Goal: Entertainment & Leisure: Consume media (video, audio)

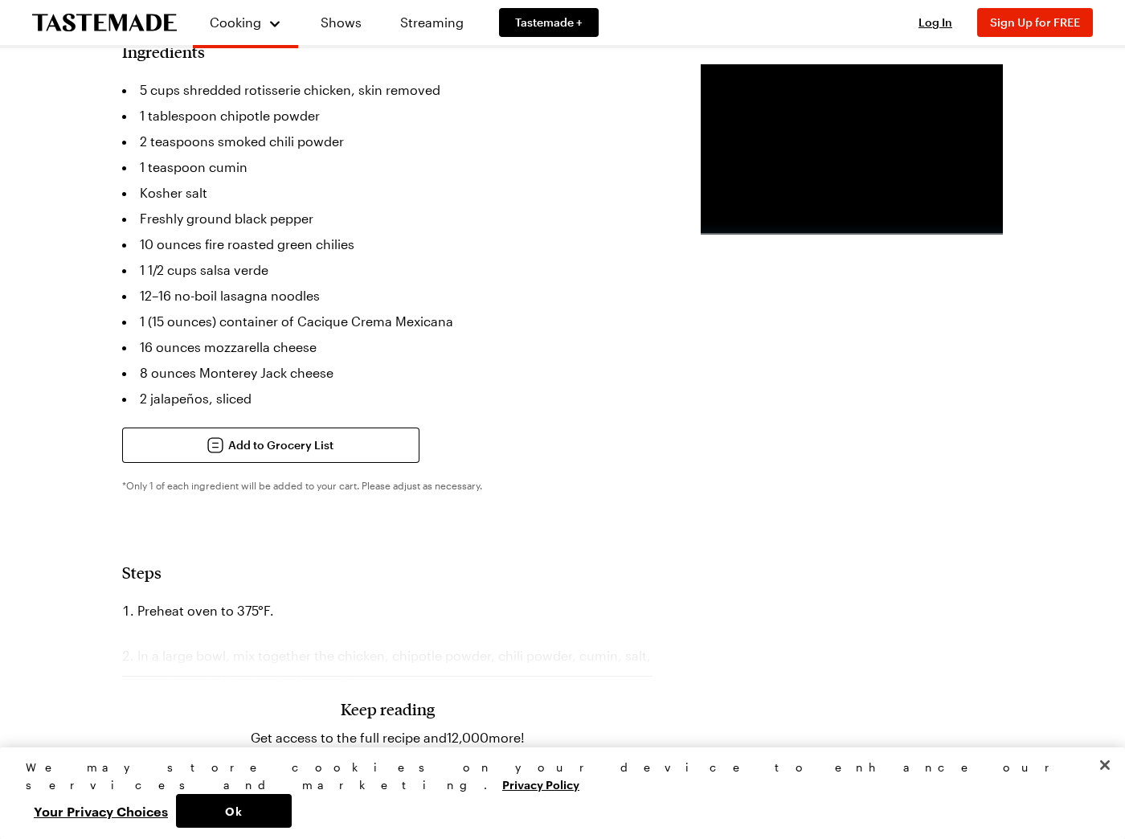
scroll to position [394, 0]
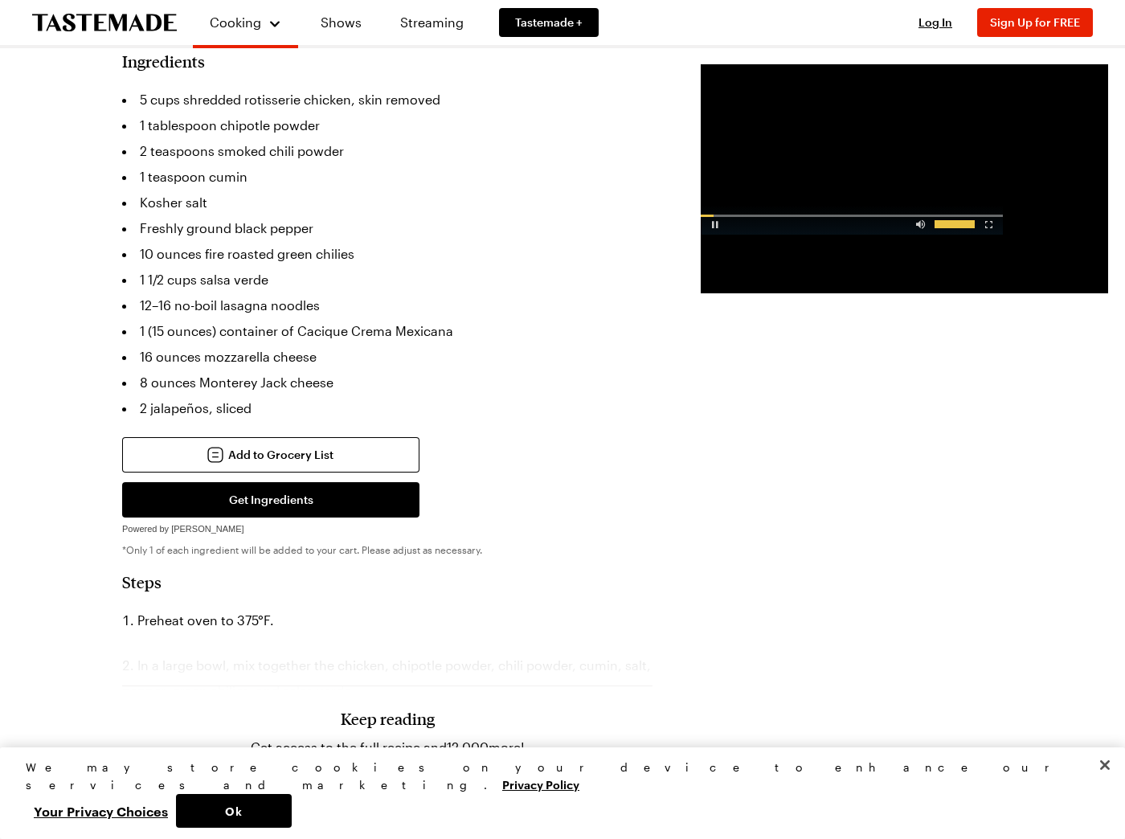
click at [808, 235] on div "Advertisement: 0:57" at bounding box center [852, 220] width 302 height 30
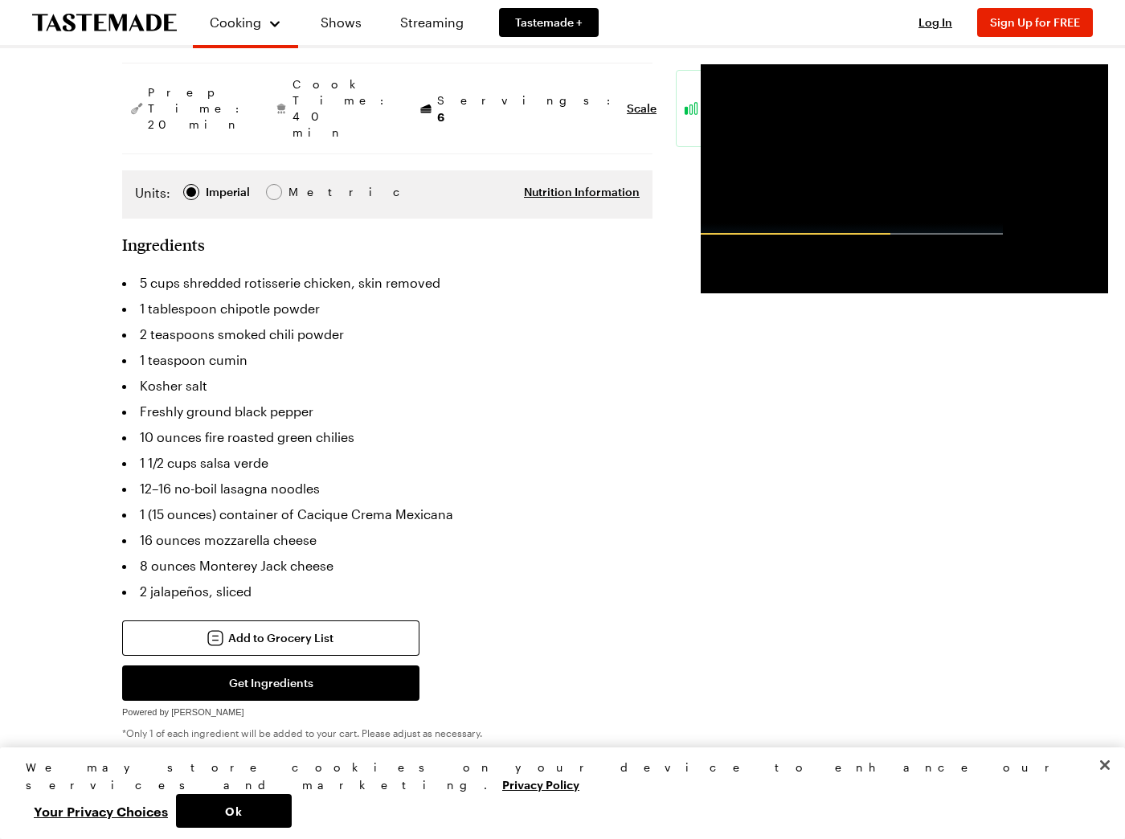
scroll to position [217, 0]
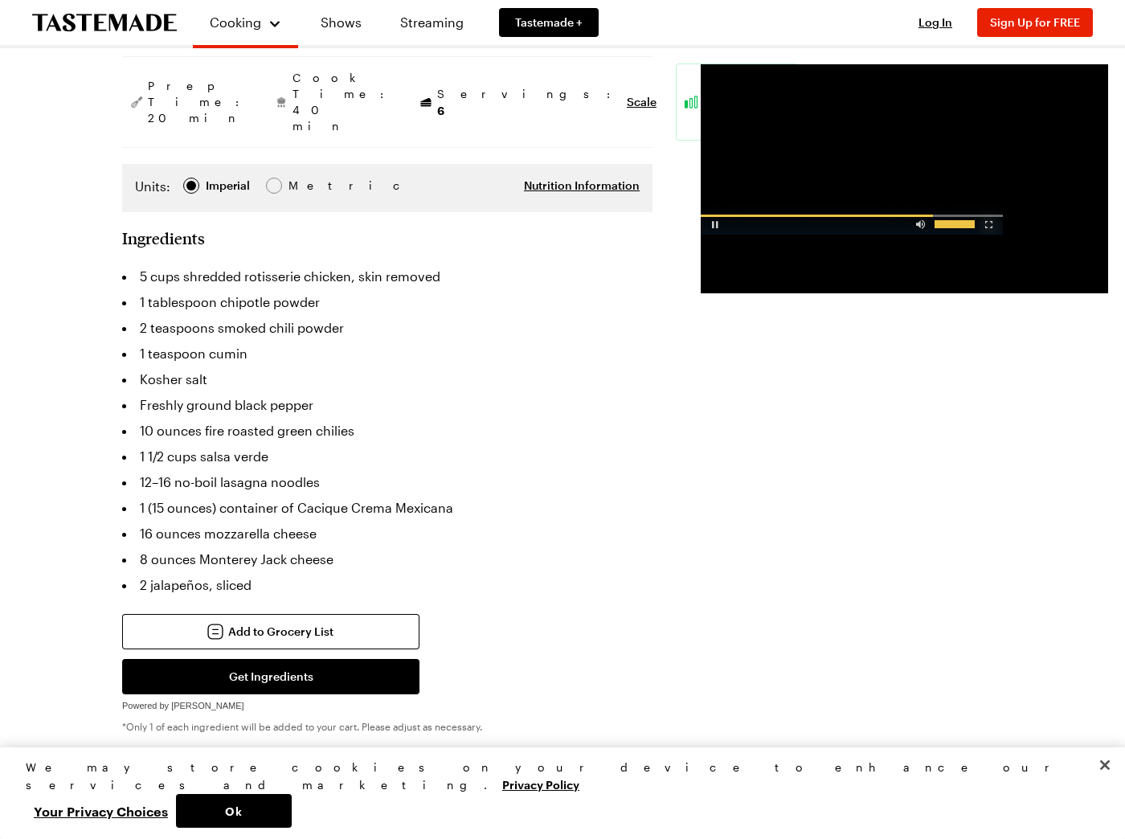
click at [974, 229] on div "Video Player" at bounding box center [988, 221] width 28 height 16
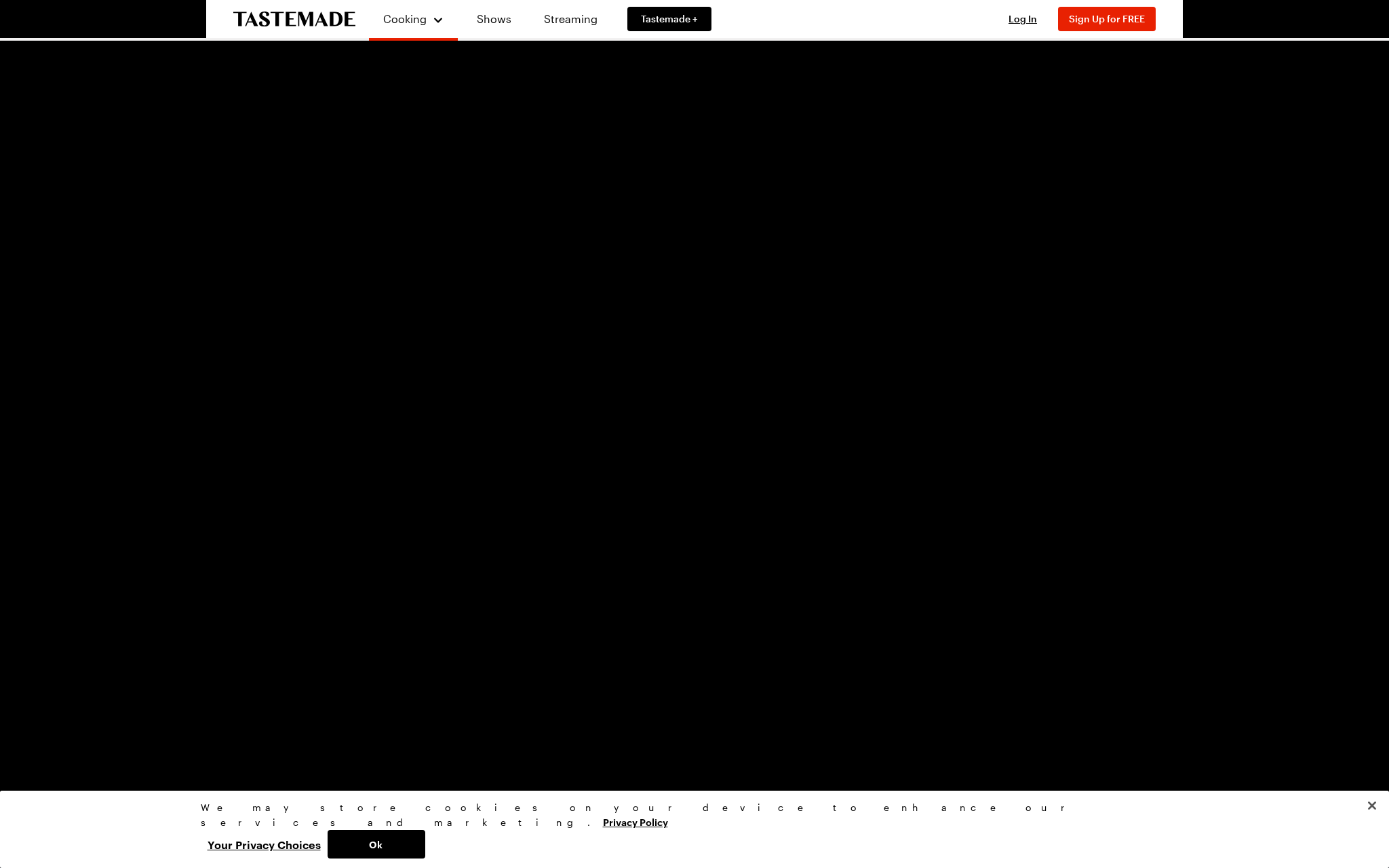
click at [54, 708] on span "Video Player" at bounding box center [41, 858] width 27 height 0
click at [330, 708] on div "1:12" at bounding box center [329, 859] width 1 height 3
click at [349, 708] on div "Loaded : 32.83% 1:05 1:15" at bounding box center [666, 858] width 1224 height 20
click at [519, 708] on div "Loaded : 75.51% 1:51 1:51" at bounding box center [666, 858] width 1224 height 20
click at [307, 708] on div "1:06" at bounding box center [307, 859] width 1 height 3
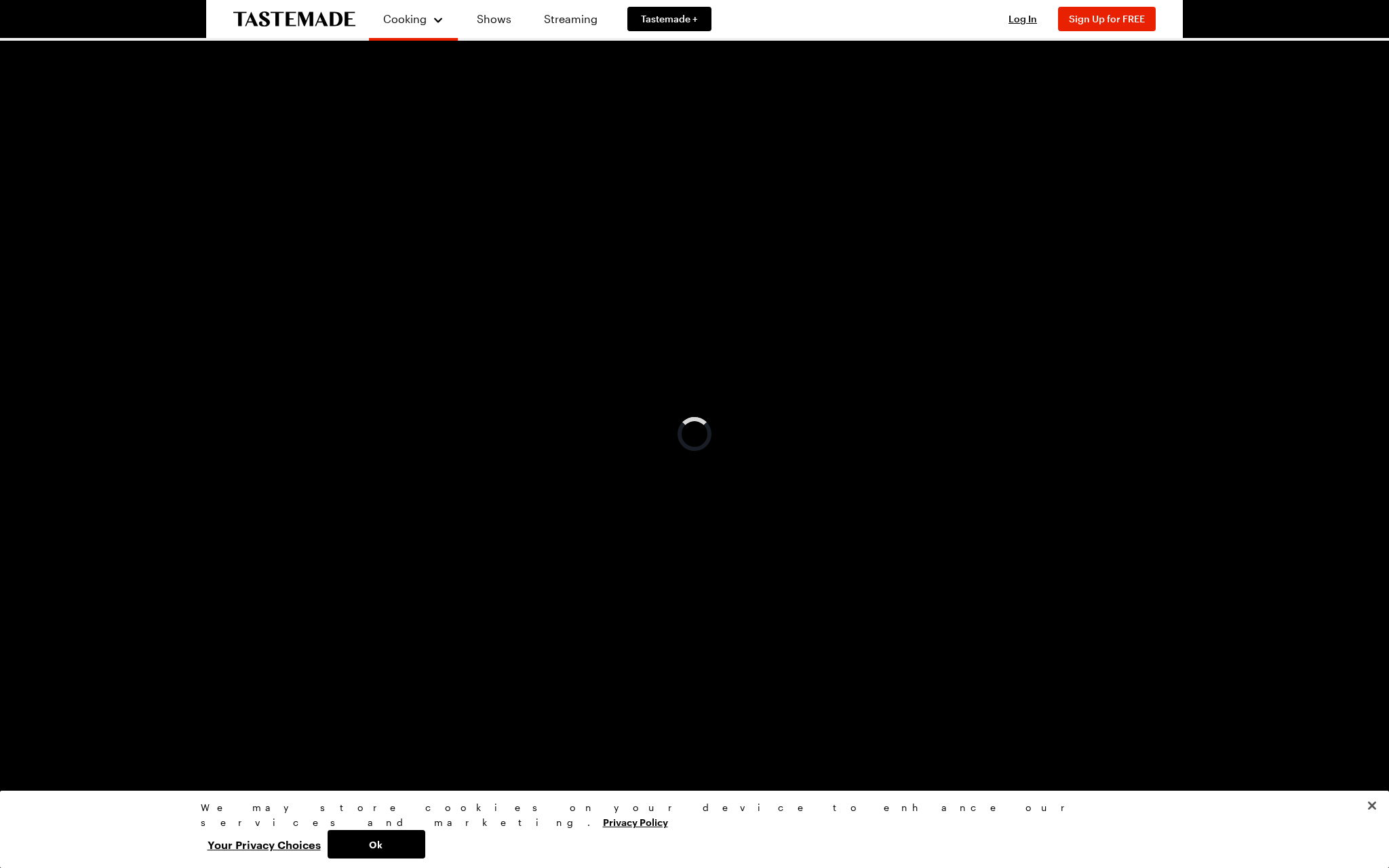
click at [254, 708] on div "0:51" at bounding box center [253, 859] width 1 height 3
click at [213, 708] on div "Loaded : 30.78% 0:29 0:29" at bounding box center [666, 858] width 1224 height 20
click at [24, 708] on span "Video Player" at bounding box center [14, 858] width 27 height 0
click at [949, 708] on span "Video Player" at bounding box center [1375, 858] width 27 height 0
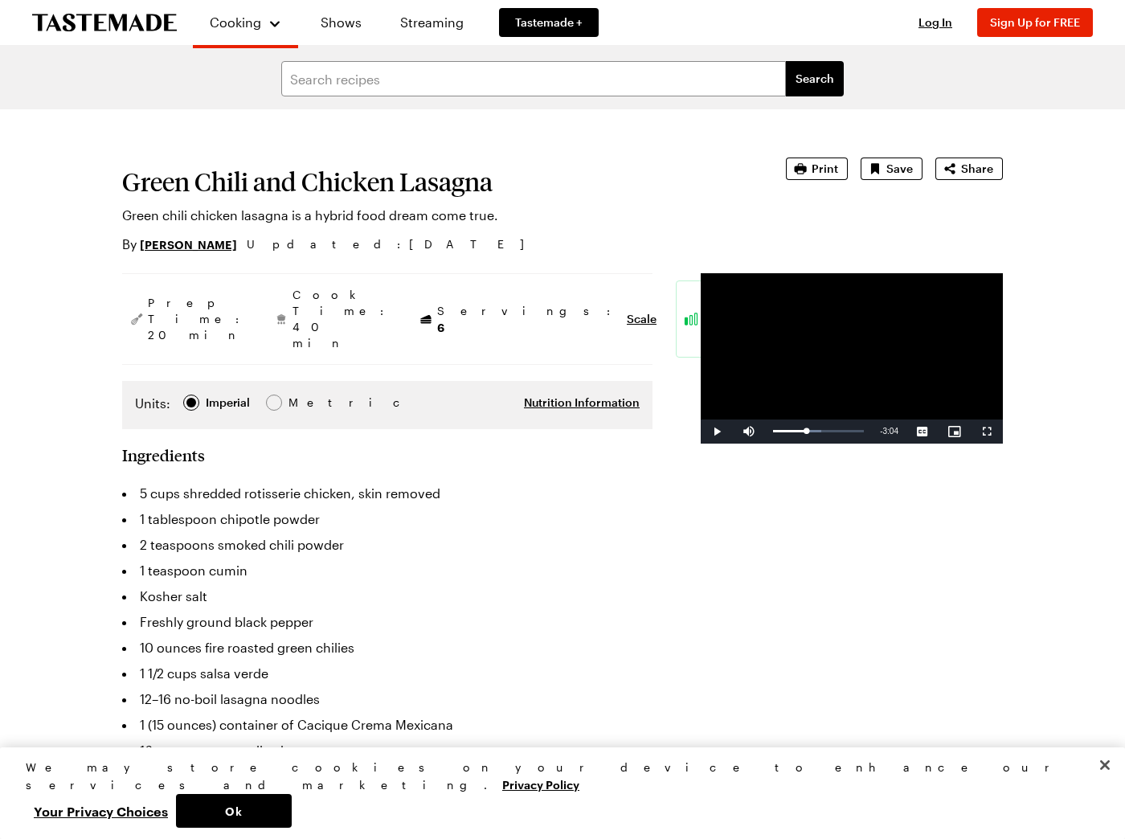
scroll to position [532, 0]
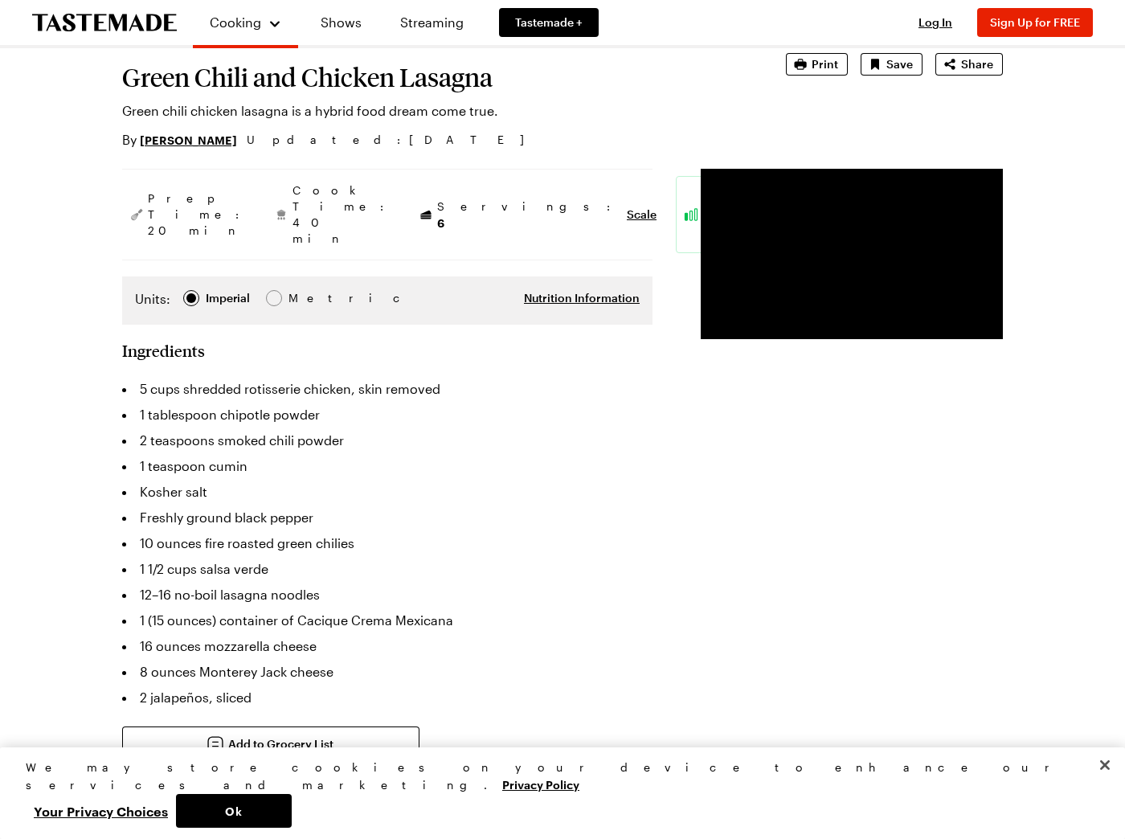
scroll to position [117, 0]
